Goal: Use online tool/utility: Utilize a website feature to perform a specific function

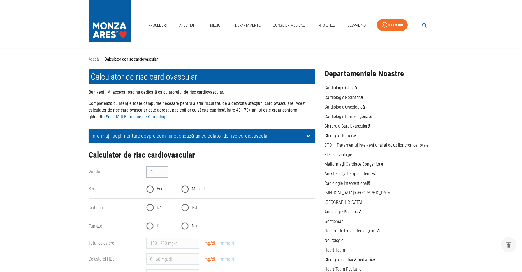
click at [160, 166] on input "40" at bounding box center [157, 171] width 22 height 11
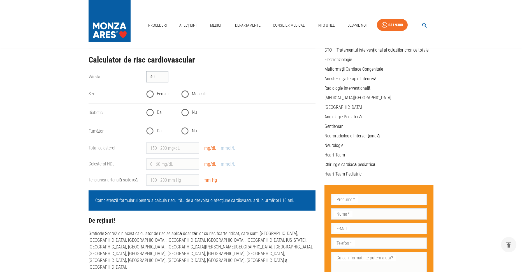
click at [156, 77] on input "40" at bounding box center [157, 76] width 22 height 11
type input "47"
click at [184, 92] on input "Masculin" at bounding box center [185, 94] width 14 height 14
radio input "true"
click at [186, 113] on input "Nu" at bounding box center [185, 113] width 14 height 14
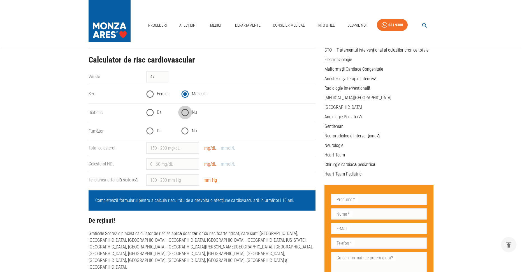
radio input "true"
click at [186, 128] on input "Nu" at bounding box center [185, 131] width 14 height 14
radio input "true"
click at [176, 150] on input "Total colesterol" at bounding box center [172, 147] width 53 height 11
type input "166"
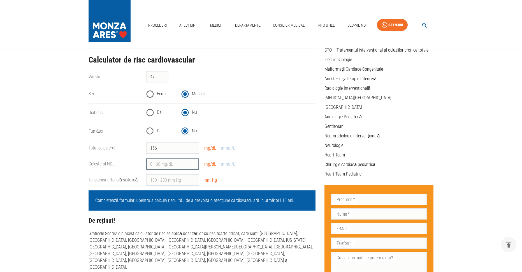
click at [169, 163] on input "Colesterol HDL" at bounding box center [172, 163] width 53 height 11
type input "60"
click at [160, 179] on input "Tensiunea arterială sistolică" at bounding box center [172, 179] width 53 height 11
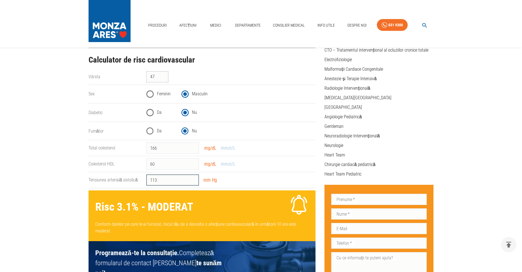
type input "113"
drag, startPoint x: 156, startPoint y: 76, endPoint x: 141, endPoint y: 76, distance: 15.4
click at [141, 76] on div "Vârsta 47 ​" at bounding box center [200, 75] width 232 height 16
click at [162, 76] on input "75" at bounding box center [157, 76] width 22 height 11
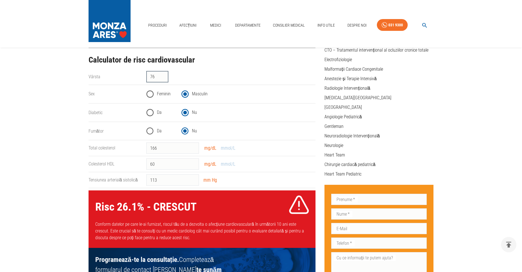
click at [162, 75] on input "76" at bounding box center [157, 76] width 22 height 11
click at [162, 77] on input "75" at bounding box center [157, 76] width 22 height 11
click at [161, 77] on input "74" at bounding box center [157, 76] width 22 height 11
click at [190, 67] on div "74 ​" at bounding box center [229, 75] width 174 height 16
drag, startPoint x: 155, startPoint y: 77, endPoint x: 147, endPoint y: 78, distance: 8.2
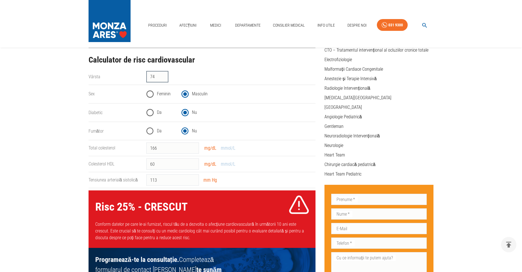
click at [147, 78] on input "74" at bounding box center [157, 76] width 22 height 11
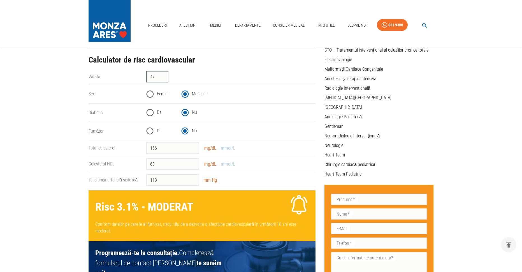
drag, startPoint x: 155, startPoint y: 76, endPoint x: 148, endPoint y: 78, distance: 7.4
click at [148, 78] on input "47" at bounding box center [157, 76] width 22 height 11
click at [163, 76] on input "75" at bounding box center [157, 76] width 22 height 11
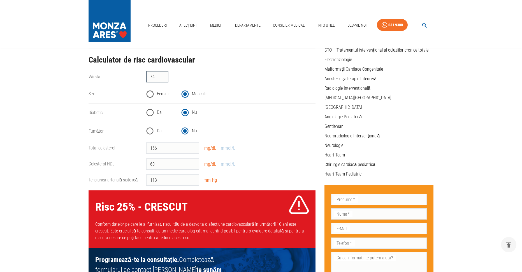
type input "74"
click at [163, 79] on input "74" at bounding box center [157, 76] width 22 height 11
click at [151, 93] on input "Feminin" at bounding box center [150, 94] width 14 height 14
radio input "true"
click at [185, 94] on input "Masculin" at bounding box center [185, 94] width 14 height 14
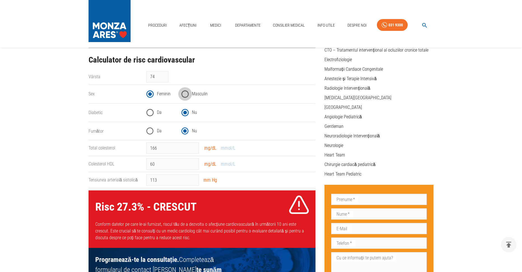
radio input "true"
click at [150, 94] on input "Feminin" at bounding box center [150, 94] width 14 height 14
radio input "true"
click at [150, 94] on input "Feminin" at bounding box center [150, 94] width 14 height 14
click at [159, 165] on input "60" at bounding box center [172, 163] width 53 height 11
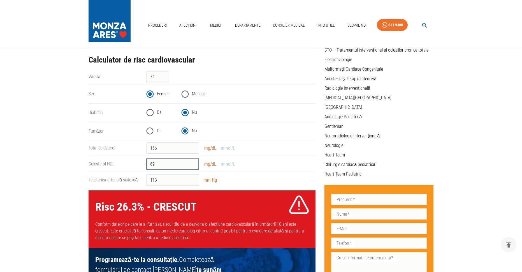
type input "69"
click at [185, 95] on input "Masculin" at bounding box center [185, 94] width 14 height 14
radio input "true"
drag, startPoint x: 156, startPoint y: 78, endPoint x: 144, endPoint y: 78, distance: 12.3
click at [144, 78] on div "74 ​" at bounding box center [229, 75] width 174 height 16
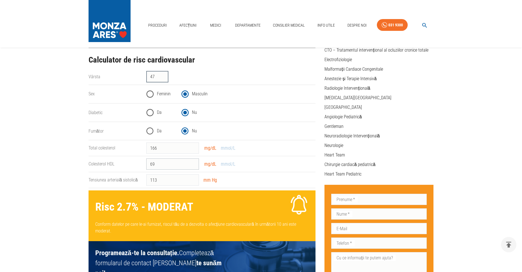
type input "47"
type input "60"
drag, startPoint x: 155, startPoint y: 78, endPoint x: 148, endPoint y: 78, distance: 7.3
click at [148, 78] on input "47" at bounding box center [157, 76] width 22 height 11
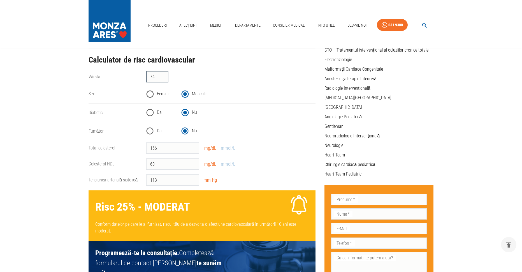
type input "74"
click at [163, 78] on input "74" at bounding box center [157, 76] width 22 height 11
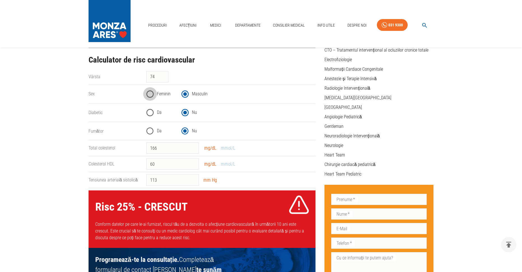
click at [150, 94] on input "Feminin" at bounding box center [150, 94] width 14 height 14
radio input "true"
click at [187, 94] on input "Masculin" at bounding box center [185, 94] width 14 height 14
radio input "true"
click at [151, 94] on input "Feminin" at bounding box center [150, 94] width 14 height 14
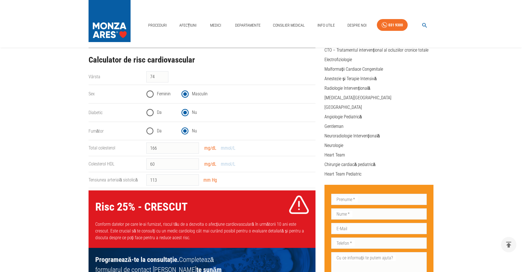
radio input "true"
click at [191, 145] on input "167" at bounding box center [172, 147] width 53 height 11
click at [191, 150] on input "166" at bounding box center [172, 147] width 53 height 11
click at [191, 147] on input "167" at bounding box center [172, 147] width 53 height 11
click at [191, 147] on input "168" at bounding box center [172, 147] width 53 height 11
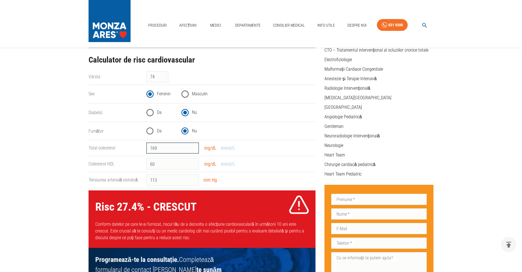
click at [191, 147] on input "169" at bounding box center [172, 147] width 53 height 11
click at [191, 147] on input "170" at bounding box center [172, 147] width 53 height 11
click at [191, 147] on input "171" at bounding box center [172, 147] width 53 height 11
drag, startPoint x: 171, startPoint y: 147, endPoint x: 142, endPoint y: 151, distance: 29.4
click at [142, 151] on div "171 ​ mg/dL mmol/L" at bounding box center [229, 146] width 174 height 16
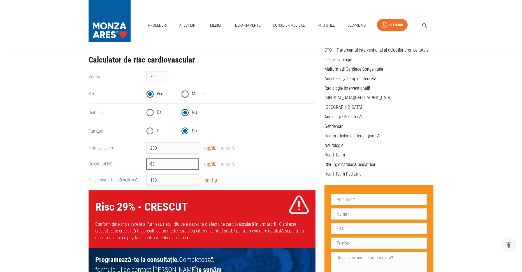
click at [164, 166] on input "60" at bounding box center [172, 163] width 53 height 11
drag, startPoint x: 160, startPoint y: 147, endPoint x: 146, endPoint y: 148, distance: 13.2
click at [146, 148] on input "230" at bounding box center [172, 147] width 53 height 11
type input "125"
click at [167, 163] on input "60" at bounding box center [172, 163] width 53 height 11
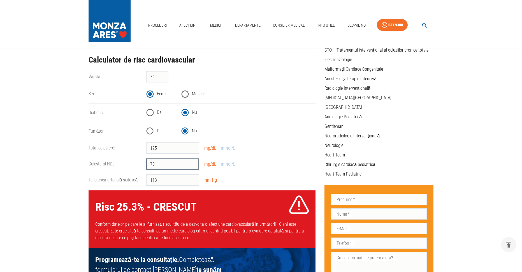
click at [191, 163] on input "70" at bounding box center [172, 163] width 53 height 11
click at [191, 166] on input "69" at bounding box center [172, 163] width 53 height 11
click at [191, 166] on input "68" at bounding box center [172, 163] width 53 height 11
click at [191, 166] on input "67" at bounding box center [172, 163] width 53 height 11
click at [191, 166] on input "66" at bounding box center [172, 163] width 53 height 11
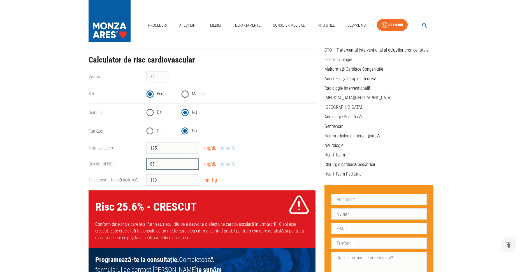
click at [191, 166] on input "65" at bounding box center [172, 163] width 53 height 11
click at [191, 166] on input "64" at bounding box center [172, 163] width 53 height 11
click at [191, 166] on input "63" at bounding box center [172, 163] width 53 height 11
click at [191, 166] on input "62" at bounding box center [172, 163] width 53 height 11
click at [191, 166] on input "61" at bounding box center [172, 163] width 53 height 11
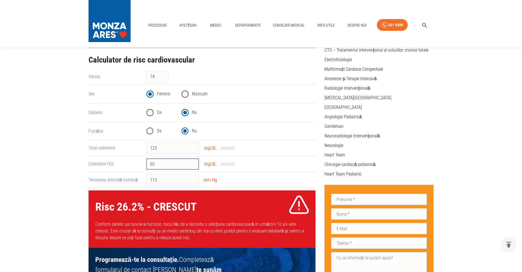
click at [191, 166] on input "60" at bounding box center [172, 163] width 53 height 11
click at [191, 166] on input "59" at bounding box center [172, 163] width 53 height 11
type input "60"
click at [191, 162] on input "60" at bounding box center [172, 163] width 53 height 11
drag, startPoint x: 158, startPoint y: 179, endPoint x: 152, endPoint y: 181, distance: 6.3
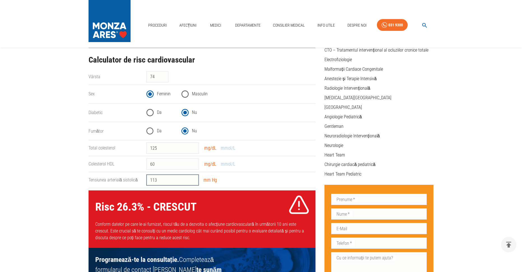
click at [152, 181] on input "113" at bounding box center [172, 179] width 53 height 11
type input "140"
click at [246, 172] on div "140 ​ mm Hg" at bounding box center [229, 178] width 174 height 16
click at [156, 163] on input "60" at bounding box center [172, 163] width 53 height 11
type input "69"
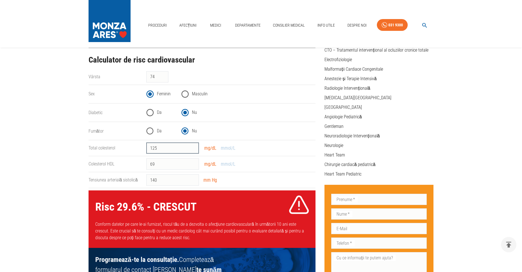
drag, startPoint x: 158, startPoint y: 149, endPoint x: 146, endPoint y: 152, distance: 12.2
click at [146, 152] on div "125 ​ mg/dL mmol/L" at bounding box center [229, 146] width 174 height 16
type input "2"
drag, startPoint x: 159, startPoint y: 148, endPoint x: 145, endPoint y: 151, distance: 14.2
click at [145, 151] on div "166 ​ mg/dL mmol/L" at bounding box center [229, 146] width 174 height 16
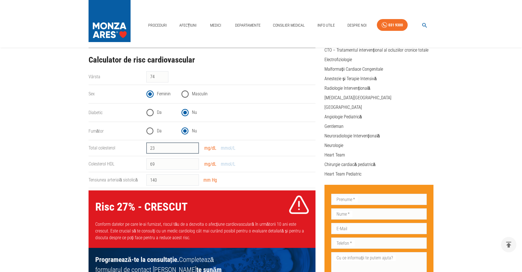
type input "2"
drag, startPoint x: 162, startPoint y: 146, endPoint x: 136, endPoint y: 154, distance: 26.6
click at [136, 154] on div "Vârsta 74 ​ Sex Feminin Masculin Diabetic Da Nu Fumător Da Nu Total colesterol …" at bounding box center [200, 188] width 229 height 239
type input "230"
drag, startPoint x: 157, startPoint y: 180, endPoint x: 145, endPoint y: 181, distance: 12.1
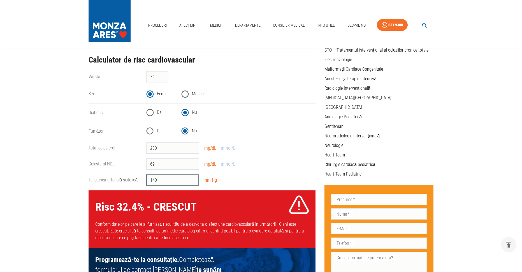
click at [145, 181] on div "140 ​ mm Hg" at bounding box center [229, 178] width 174 height 16
drag, startPoint x: 167, startPoint y: 178, endPoint x: 148, endPoint y: 184, distance: 20.4
click at [148, 184] on input "113" at bounding box center [172, 179] width 53 height 11
type input "113"
click at [157, 164] on input "69" at bounding box center [172, 163] width 53 height 11
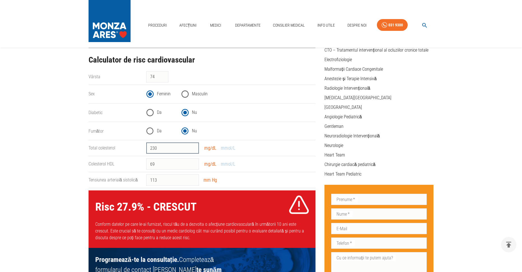
drag, startPoint x: 159, startPoint y: 148, endPoint x: 139, endPoint y: 149, distance: 20.2
click at [139, 149] on div "Total colesterol 230 ​ mg/dL mmol/L" at bounding box center [200, 146] width 232 height 16
type input "125"
click at [158, 166] on input "69" at bounding box center [172, 163] width 53 height 11
click at [158, 179] on input "113" at bounding box center [172, 179] width 53 height 11
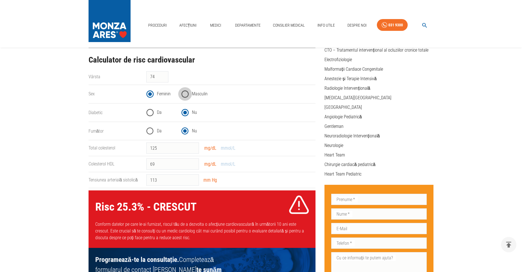
click at [186, 92] on input "Masculin" at bounding box center [185, 94] width 14 height 14
radio input "true"
click at [160, 149] on input "125" at bounding box center [172, 147] width 53 height 11
type input "166"
click at [160, 164] on input "69" at bounding box center [172, 163] width 53 height 11
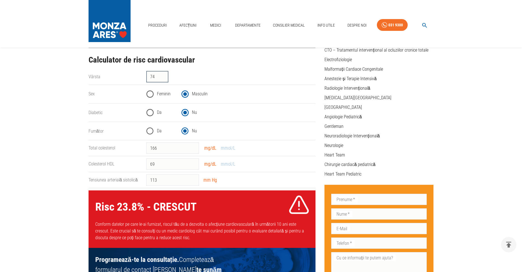
drag, startPoint x: 155, startPoint y: 76, endPoint x: 147, endPoint y: 77, distance: 8.2
click at [147, 77] on input "74" at bounding box center [157, 76] width 22 height 11
click at [163, 75] on input "86" at bounding box center [157, 76] width 22 height 11
click at [162, 78] on input "85" at bounding box center [157, 76] width 22 height 11
click at [162, 74] on input "86" at bounding box center [157, 76] width 22 height 11
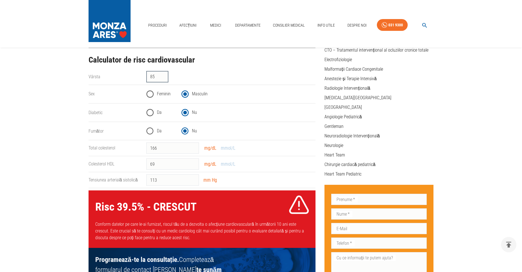
click at [162, 78] on input "85" at bounding box center [157, 76] width 22 height 11
click at [162, 74] on input "86" at bounding box center [157, 76] width 22 height 11
drag, startPoint x: 154, startPoint y: 76, endPoint x: 142, endPoint y: 77, distance: 12.1
click at [142, 77] on div "86 ​" at bounding box center [229, 75] width 174 height 16
click at [162, 78] on input "99" at bounding box center [157, 76] width 22 height 11
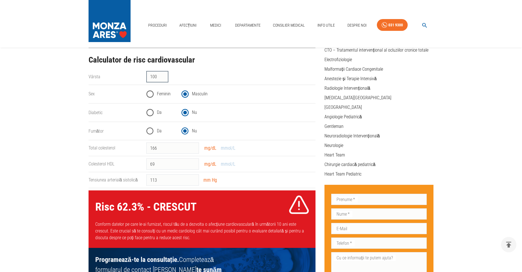
click at [162, 75] on input "100" at bounding box center [157, 76] width 22 height 11
type input "101"
click at [162, 75] on input "101" at bounding box center [157, 76] width 22 height 11
click at [149, 93] on input "Feminin" at bounding box center [150, 94] width 14 height 14
radio input "true"
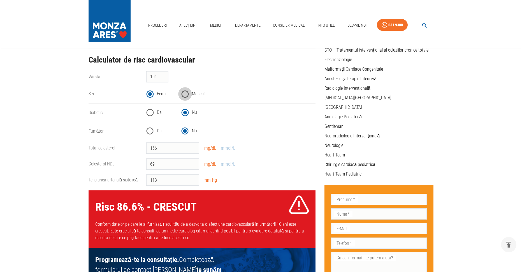
click at [184, 94] on input "Masculin" at bounding box center [185, 94] width 14 height 14
radio input "true"
click at [150, 94] on input "Feminin" at bounding box center [150, 94] width 14 height 14
radio input "true"
drag, startPoint x: 158, startPoint y: 76, endPoint x: 142, endPoint y: 78, distance: 16.2
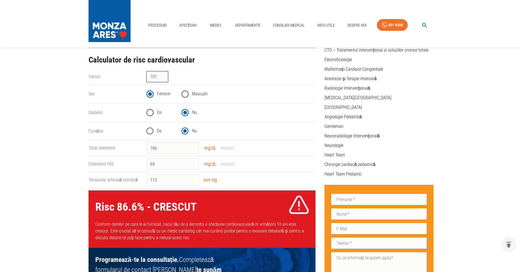
click at [142, 78] on div "101 ​" at bounding box center [229, 75] width 174 height 16
click at [162, 73] on input "96" at bounding box center [157, 76] width 22 height 11
type input "95"
click at [162, 78] on input "95" at bounding box center [157, 76] width 22 height 11
click at [185, 95] on input "Masculin" at bounding box center [185, 94] width 14 height 14
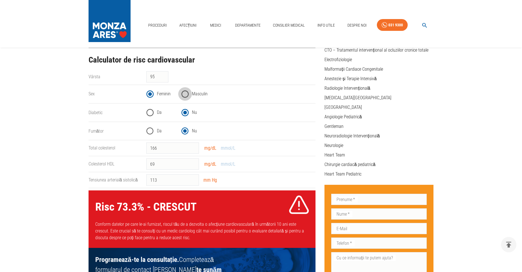
radio input "true"
click at [150, 94] on input "Feminin" at bounding box center [150, 94] width 14 height 14
radio input "true"
click at [186, 94] on input "Masculin" at bounding box center [185, 94] width 14 height 14
radio input "true"
